Goal: Task Accomplishment & Management: Manage account settings

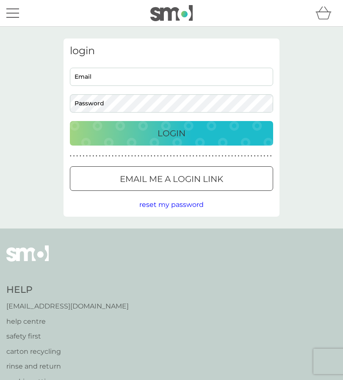
click at [154, 81] on input "Email" at bounding box center [171, 77] width 203 height 18
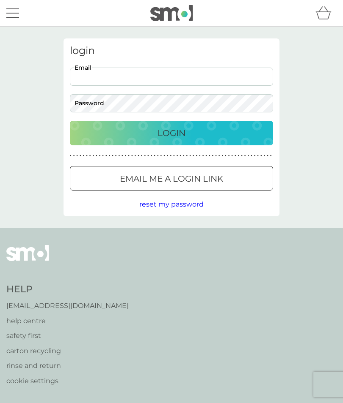
type input "[PERSON_NAME][EMAIL_ADDRESS][DOMAIN_NAME]"
click at [199, 132] on div "Login" at bounding box center [171, 133] width 186 height 14
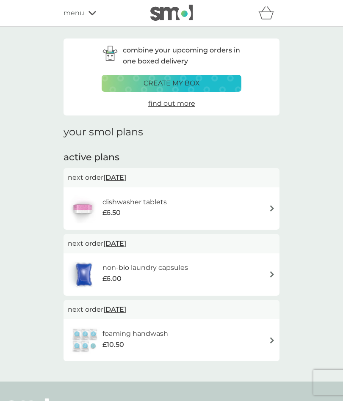
click at [269, 205] on img at bounding box center [272, 208] width 6 height 6
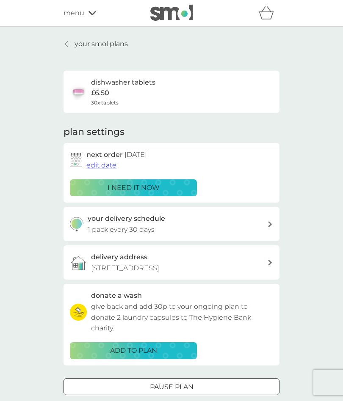
click at [107, 163] on span "edit date" at bounding box center [101, 165] width 30 height 8
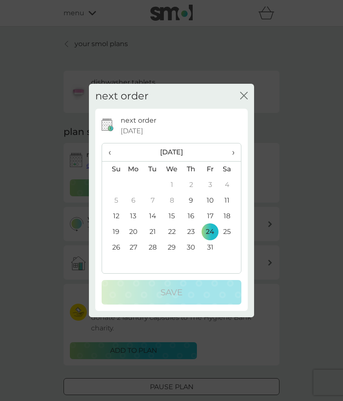
click at [136, 232] on td "20" at bounding box center [132, 232] width 19 height 16
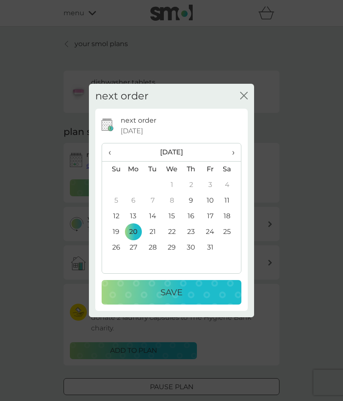
click at [200, 291] on div "Save" at bounding box center [171, 292] width 123 height 14
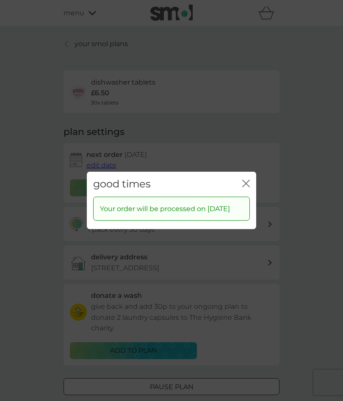
click at [249, 180] on icon "close" at bounding box center [247, 183] width 3 height 7
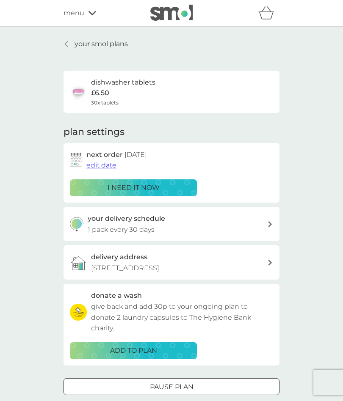
click at [185, 88] on div "dishwasher tablets £6.50 30x tablets" at bounding box center [171, 92] width 203 height 30
click at [111, 91] on div "dishwasher tablets £6.50 30x tablets" at bounding box center [123, 92] width 64 height 30
click at [114, 151] on h2 "next order 20 Oct 2025" at bounding box center [116, 154] width 60 height 11
click at [109, 155] on h2 "next order 20 Oct 2025" at bounding box center [116, 154] width 60 height 11
click at [123, 93] on div "dishwasher tablets £6.50 30x tablets" at bounding box center [123, 92] width 64 height 30
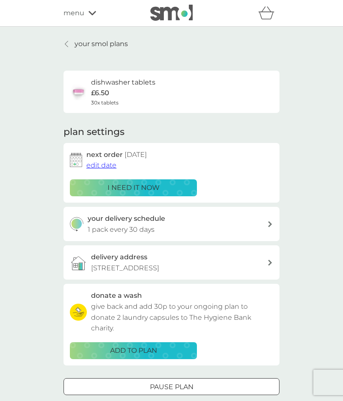
click at [85, 44] on p "your smol plans" at bounding box center [100, 43] width 53 height 11
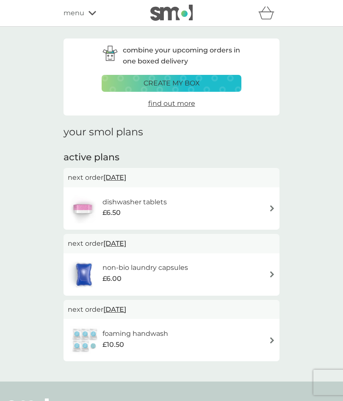
click at [272, 206] on img at bounding box center [272, 208] width 6 height 6
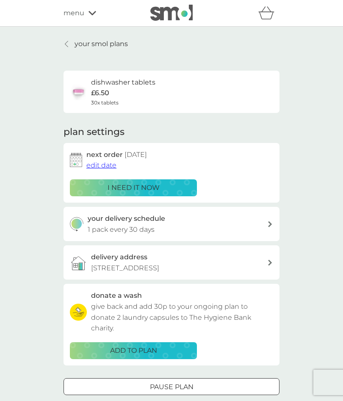
click at [127, 96] on div "dishwasher tablets £6.50 30x tablets" at bounding box center [123, 92] width 64 height 30
click at [128, 91] on div "dishwasher tablets £6.50 30x tablets" at bounding box center [123, 92] width 64 height 30
click at [130, 85] on h6 "dishwasher tablets" at bounding box center [123, 82] width 64 height 11
click at [130, 84] on h6 "dishwasher tablets" at bounding box center [123, 82] width 64 height 11
click at [275, 222] on div "your delivery schedule 1 pack every 30 days" at bounding box center [171, 224] width 216 height 34
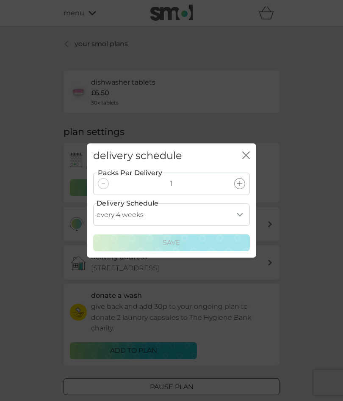
click at [236, 184] on div at bounding box center [239, 183] width 11 height 11
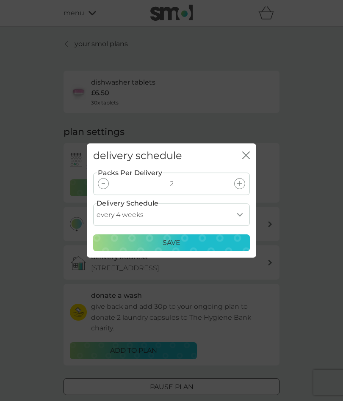
click at [241, 213] on select "every 1 week every 2 weeks every 3 weeks every 4 weeks every 5 weeks every 6 we…" at bounding box center [171, 214] width 156 height 22
select select "56"
click at [191, 243] on div "Save" at bounding box center [171, 242] width 145 height 11
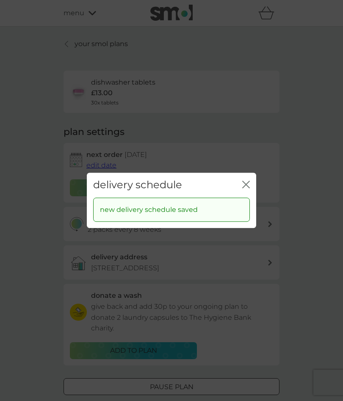
click at [247, 187] on icon "close" at bounding box center [247, 184] width 3 height 7
